Goal: Ask a question: Seek information or help from site administrators or community

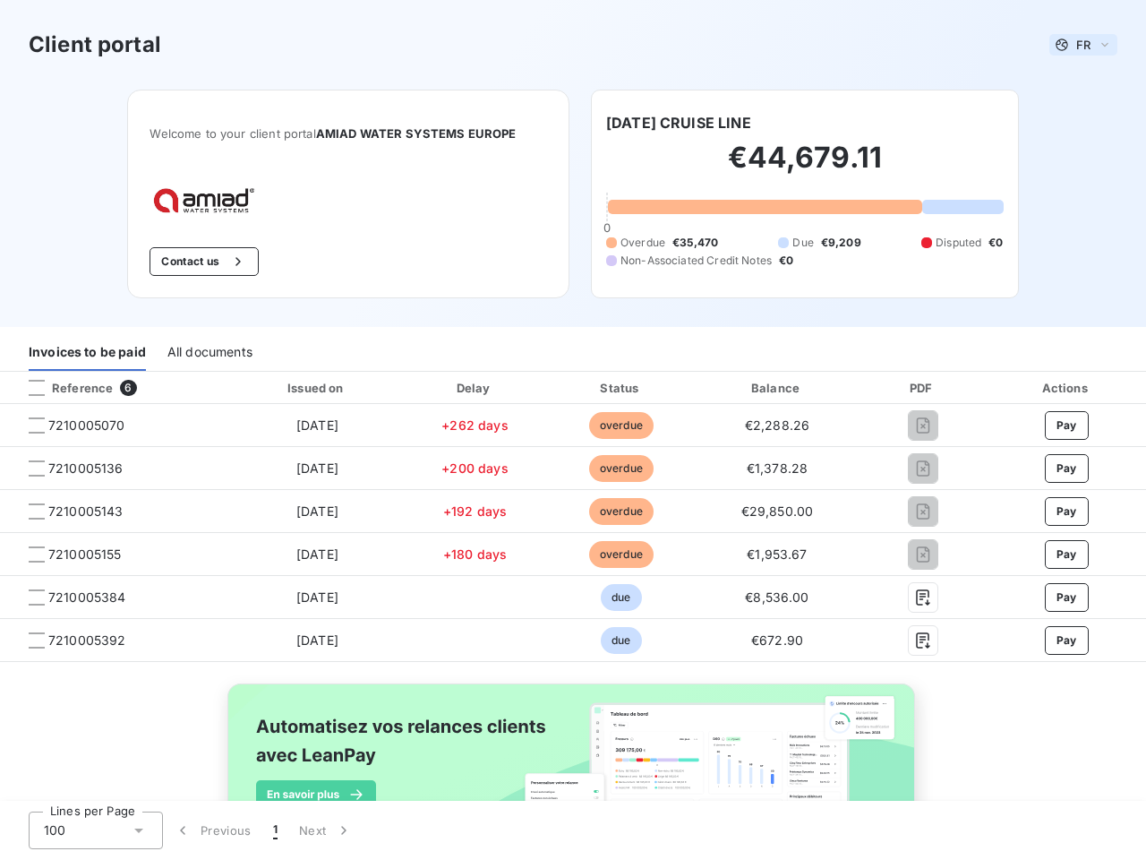
click at [1076, 45] on span "FR" at bounding box center [1083, 45] width 14 height 14
click at [194, 261] on button "Contact us" at bounding box center [204, 261] width 108 height 29
click at [87, 352] on div "Invoices to be paid" at bounding box center [87, 352] width 117 height 38
